Goal: Navigation & Orientation: Find specific page/section

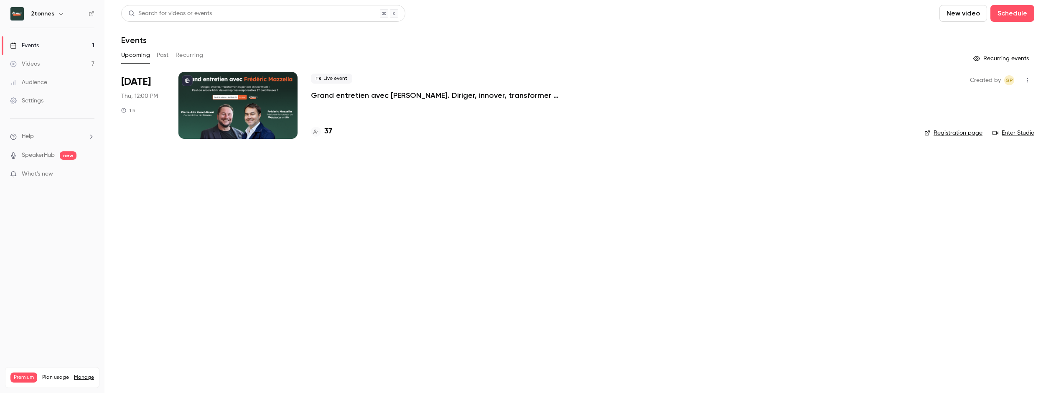
click at [387, 183] on main "Search for videos or events New video Schedule Events Upcoming Past Recurring R…" at bounding box center [577, 196] width 946 height 393
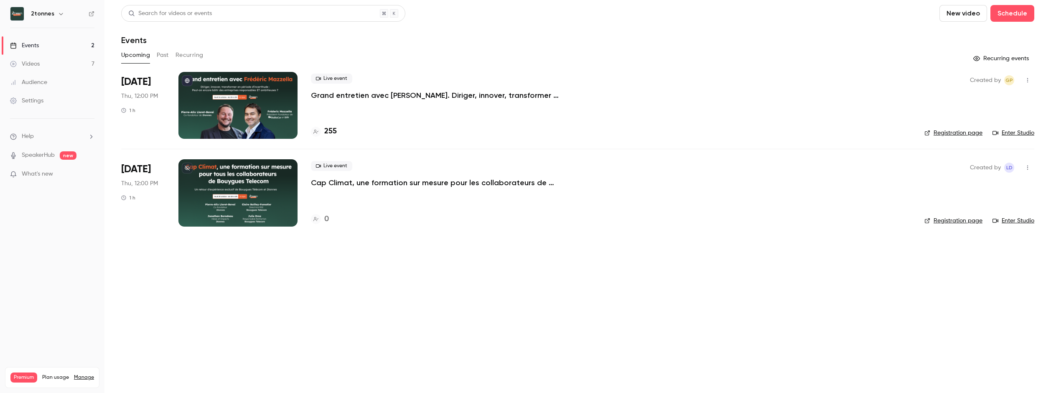
click at [570, 283] on main "Search for videos or events New video Schedule Events Upcoming Past Recurring R…" at bounding box center [577, 196] width 946 height 393
click at [438, 266] on main "Search for videos or events New video Schedule Events Upcoming Past Recurring R…" at bounding box center [577, 196] width 946 height 393
